Goal: Information Seeking & Learning: Learn about a topic

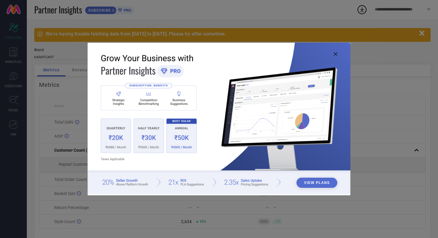
click at [335, 55] on icon at bounding box center [336, 54] width 4 height 4
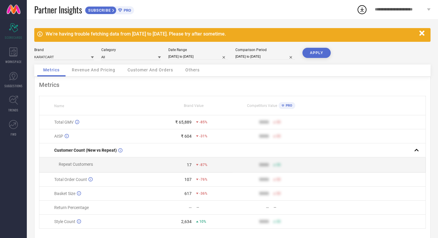
click at [421, 33] on icon "button" at bounding box center [421, 32] width 5 height 5
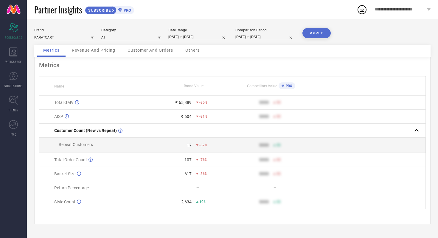
click at [107, 51] on span "Revenue And Pricing" at bounding box center [94, 50] width 44 height 5
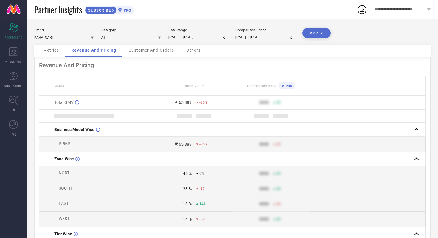
click at [135, 52] on span "Customer And Orders" at bounding box center [151, 50] width 46 height 5
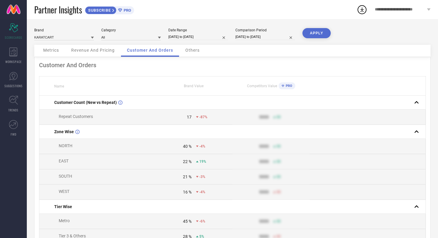
click at [195, 52] on span "Others" at bounding box center [192, 50] width 14 height 5
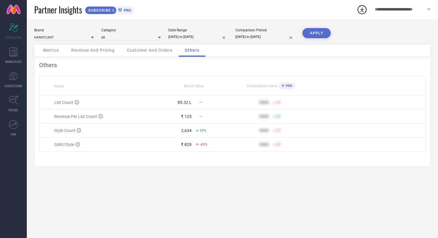
click at [54, 50] on span "Metrics" at bounding box center [51, 50] width 16 height 5
